Goal: Find specific page/section: Find specific page/section

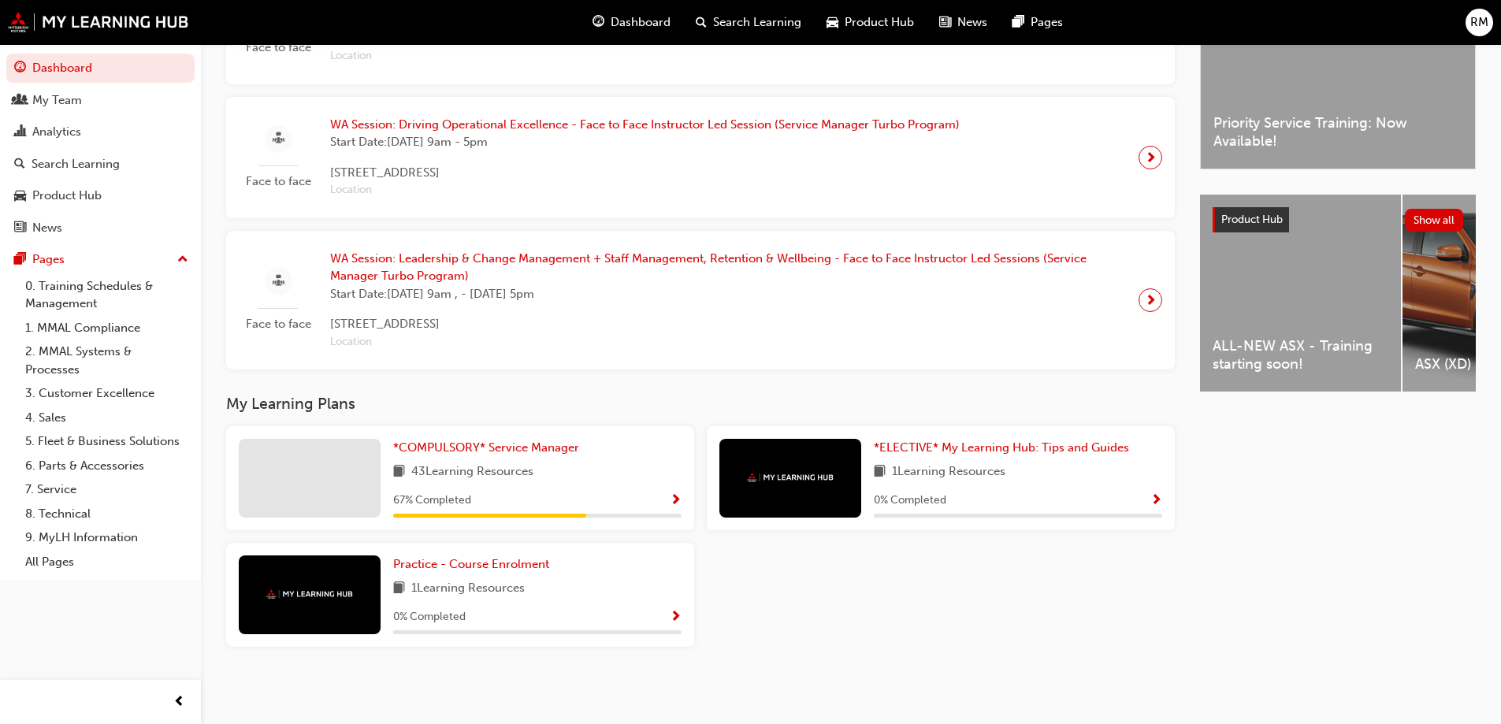
scroll to position [476, 0]
click at [534, 441] on span "*COMPULSORY* Service Manager" at bounding box center [486, 447] width 186 height 14
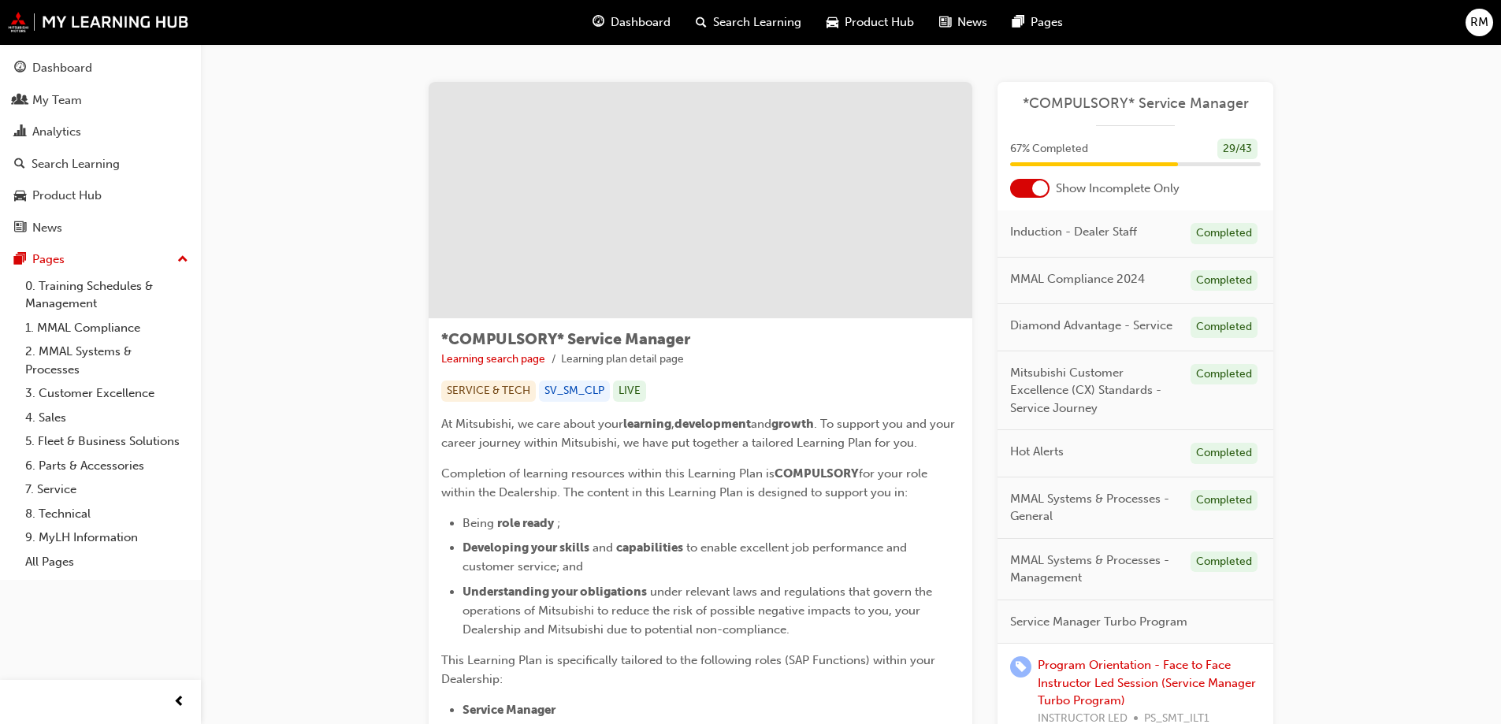
click at [1045, 186] on div at bounding box center [1040, 188] width 16 height 16
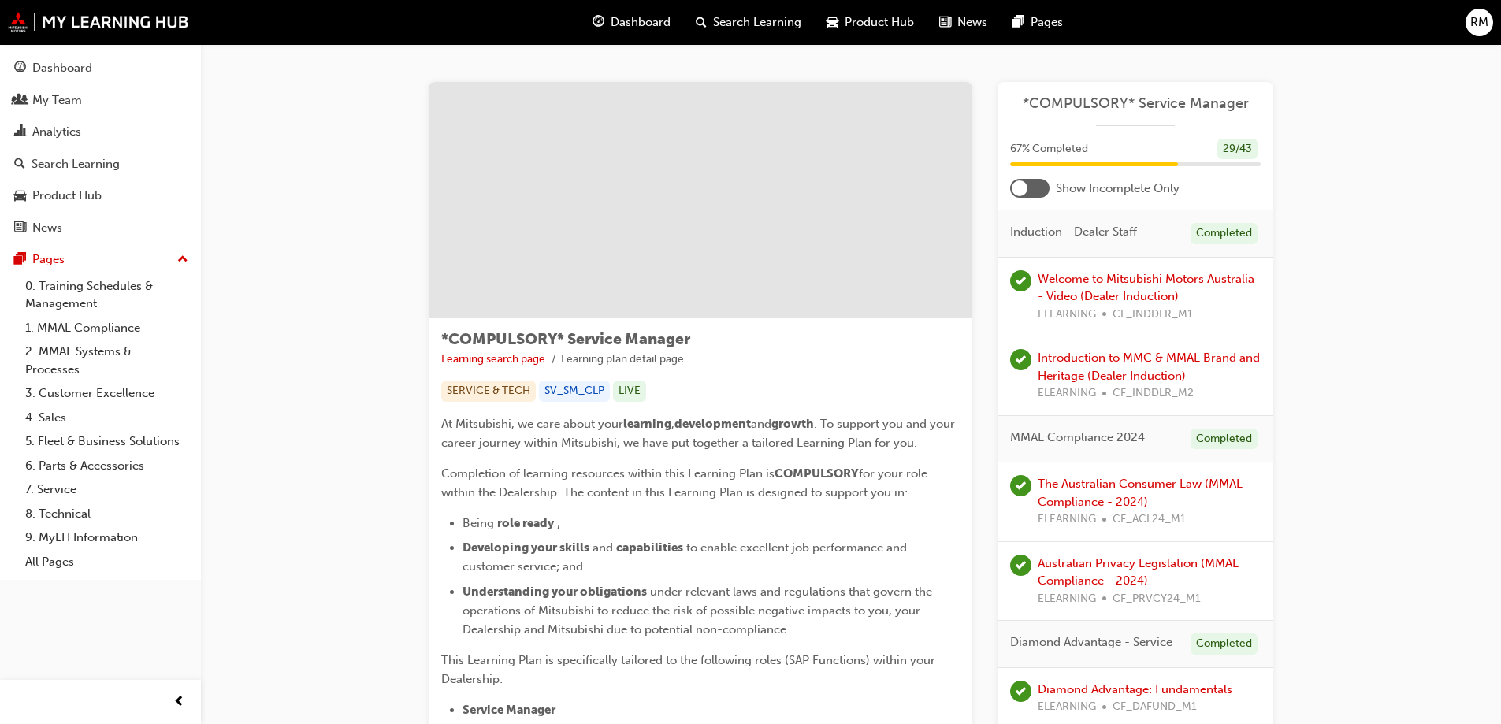
click at [1045, 193] on div at bounding box center [1029, 188] width 39 height 19
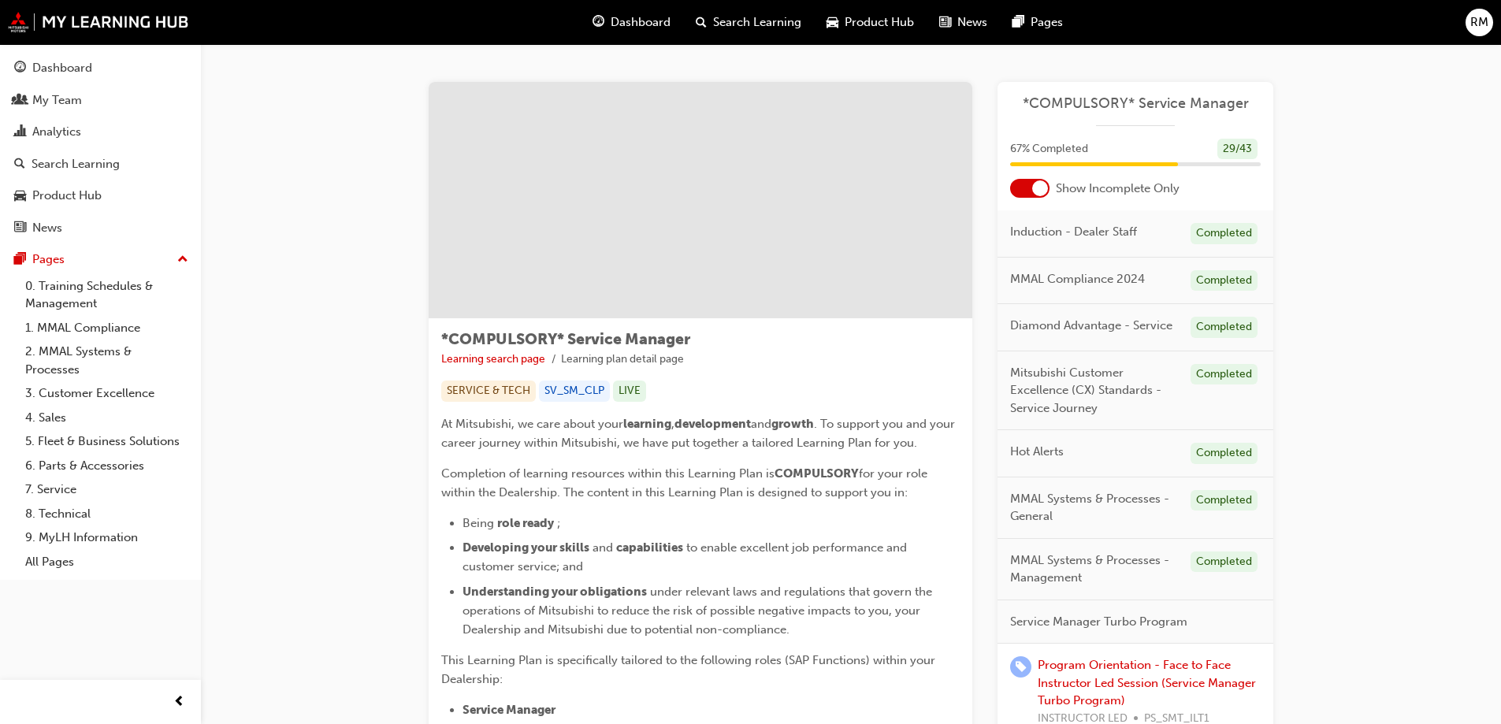
click at [643, 18] on span "Dashboard" at bounding box center [640, 22] width 60 height 18
